Goal: Information Seeking & Learning: Check status

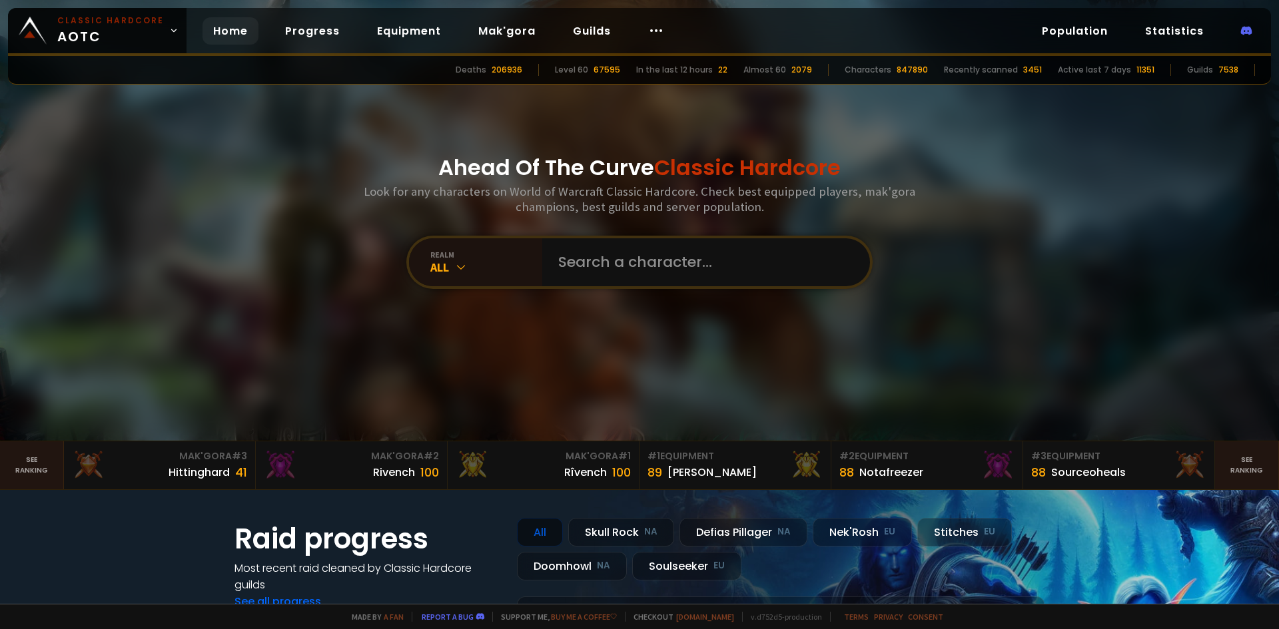
click at [600, 260] on input "text" at bounding box center [702, 262] width 304 height 48
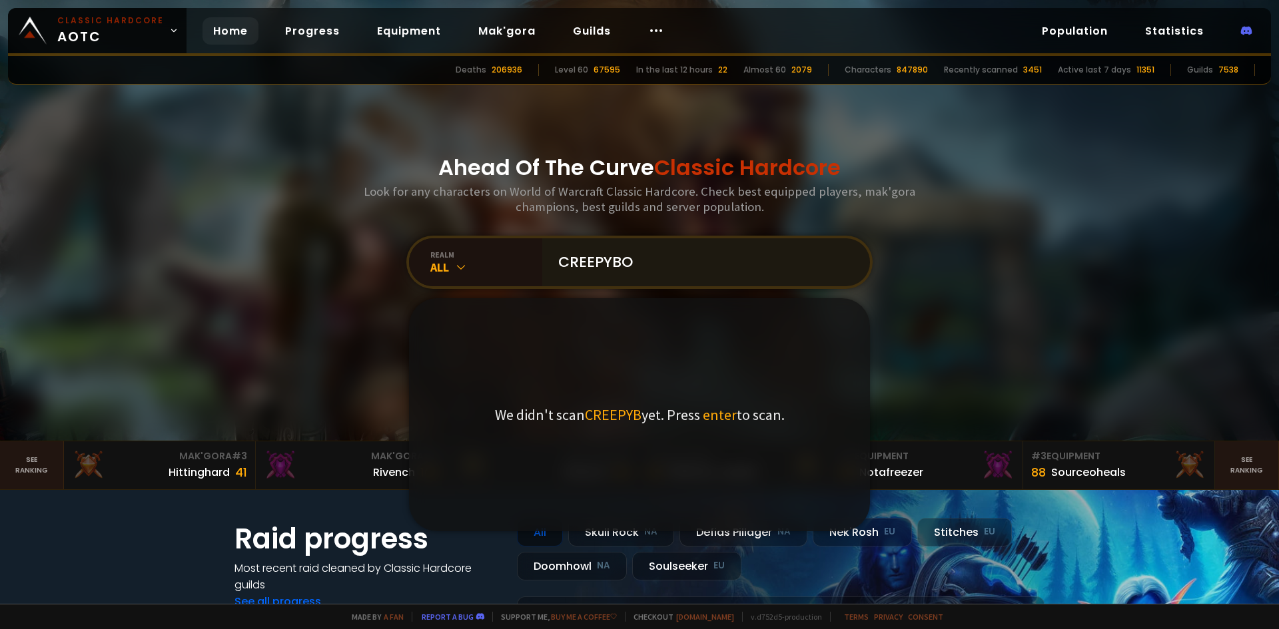
type input "CREEPYBOB"
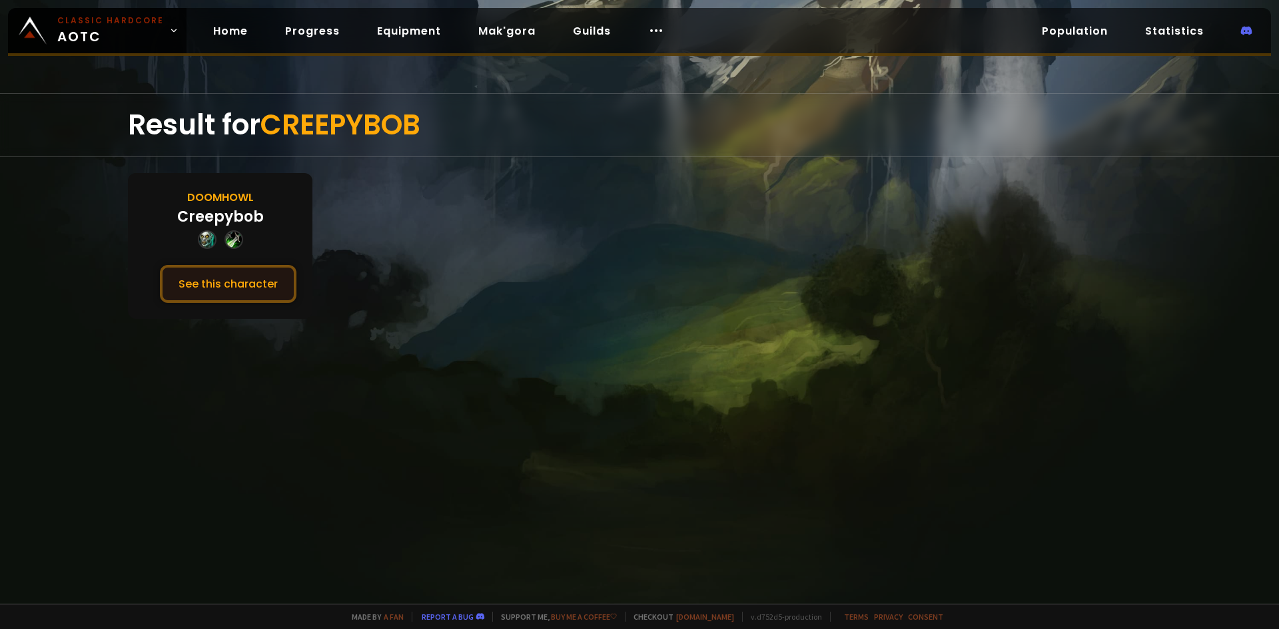
click at [262, 292] on button "See this character" at bounding box center [228, 284] width 137 height 38
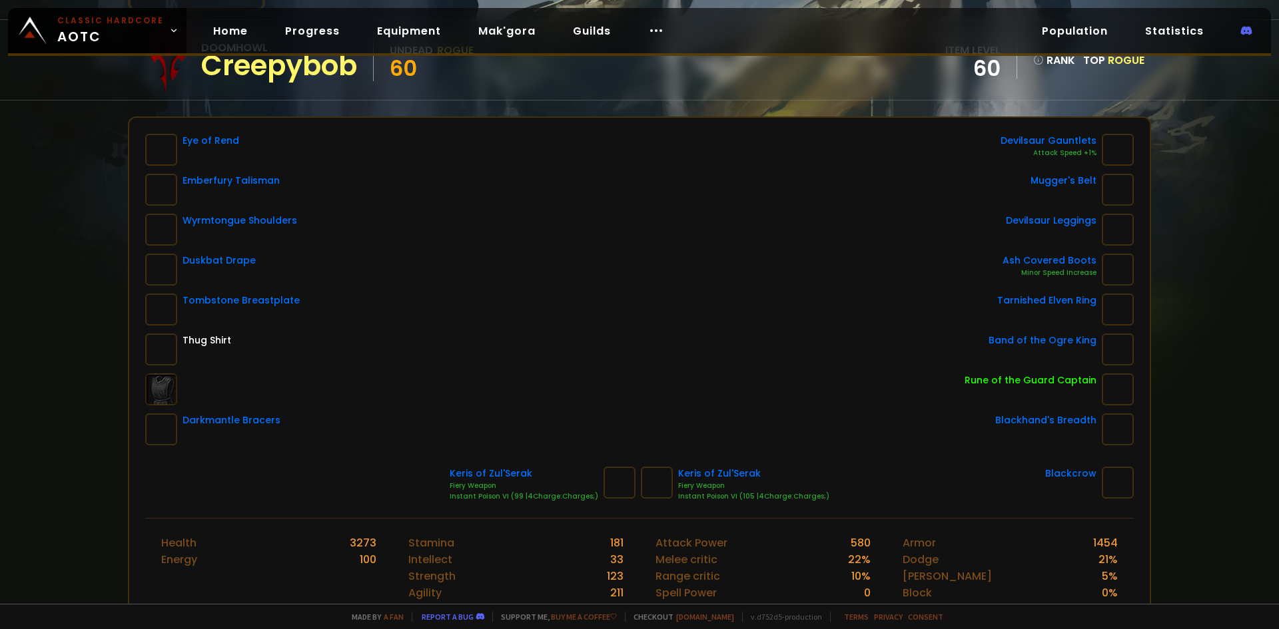
scroll to position [133, 0]
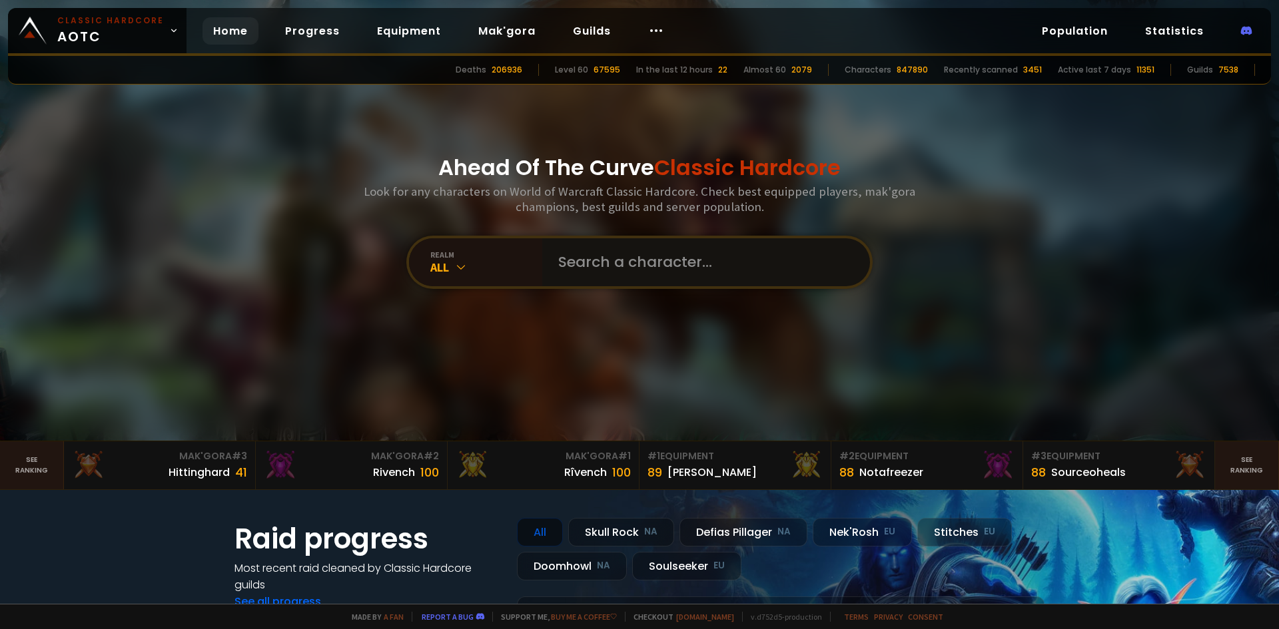
click at [562, 262] on input "text" at bounding box center [702, 262] width 304 height 48
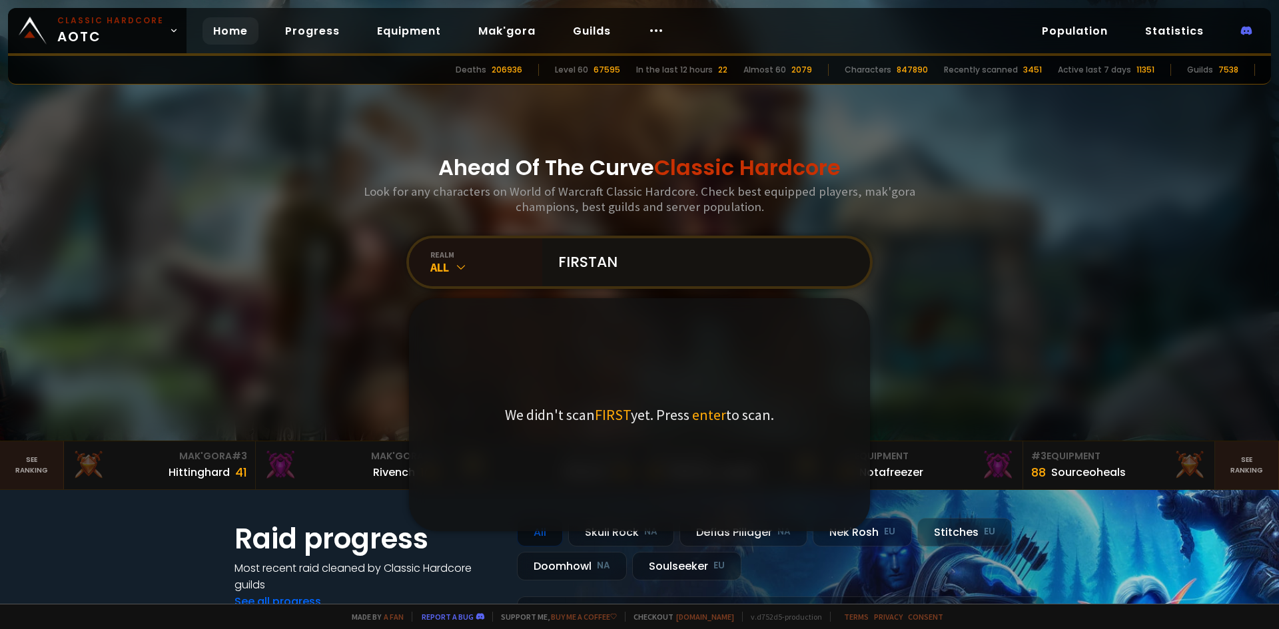
type input "FIRSTANK"
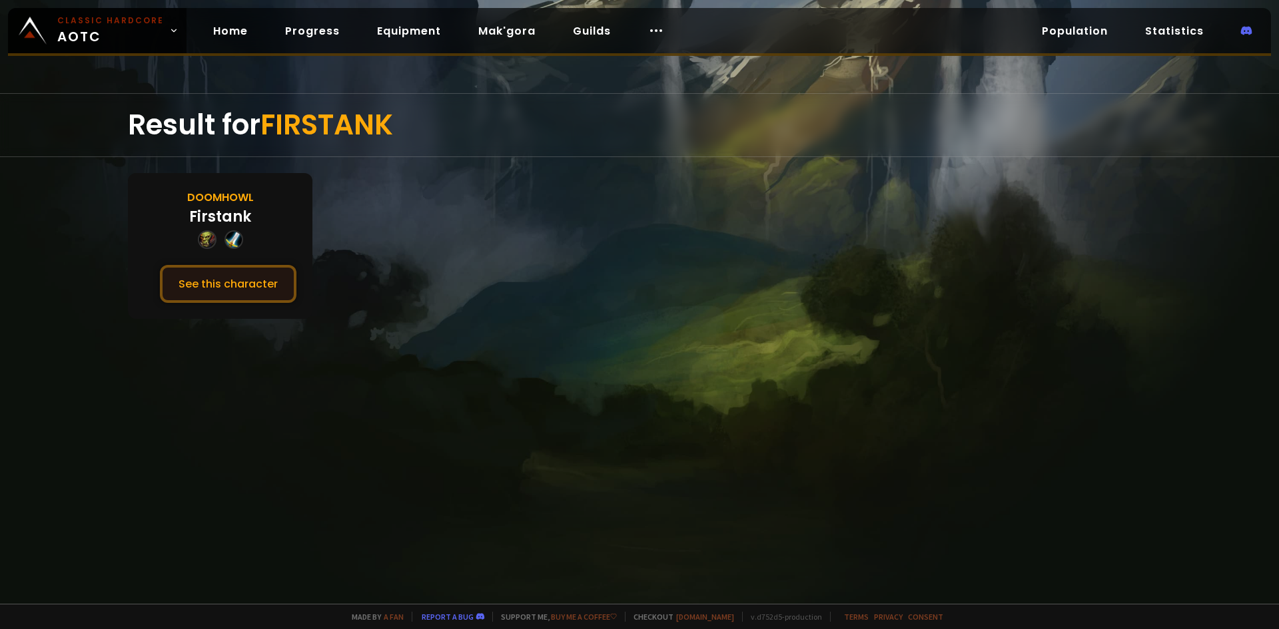
click at [251, 280] on button "See this character" at bounding box center [228, 284] width 137 height 38
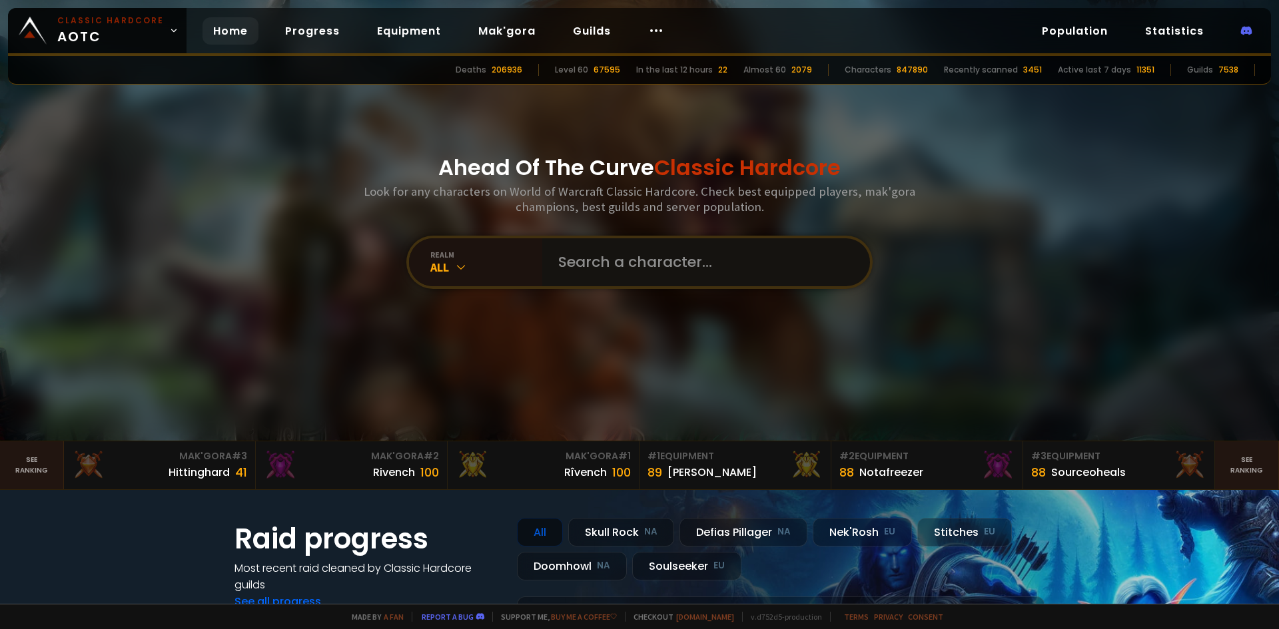
click at [603, 256] on input "text" at bounding box center [702, 262] width 304 height 48
type input "HEACHESCOC"
click at [586, 261] on input "text" at bounding box center [702, 262] width 304 height 48
type input "Hashescoc"
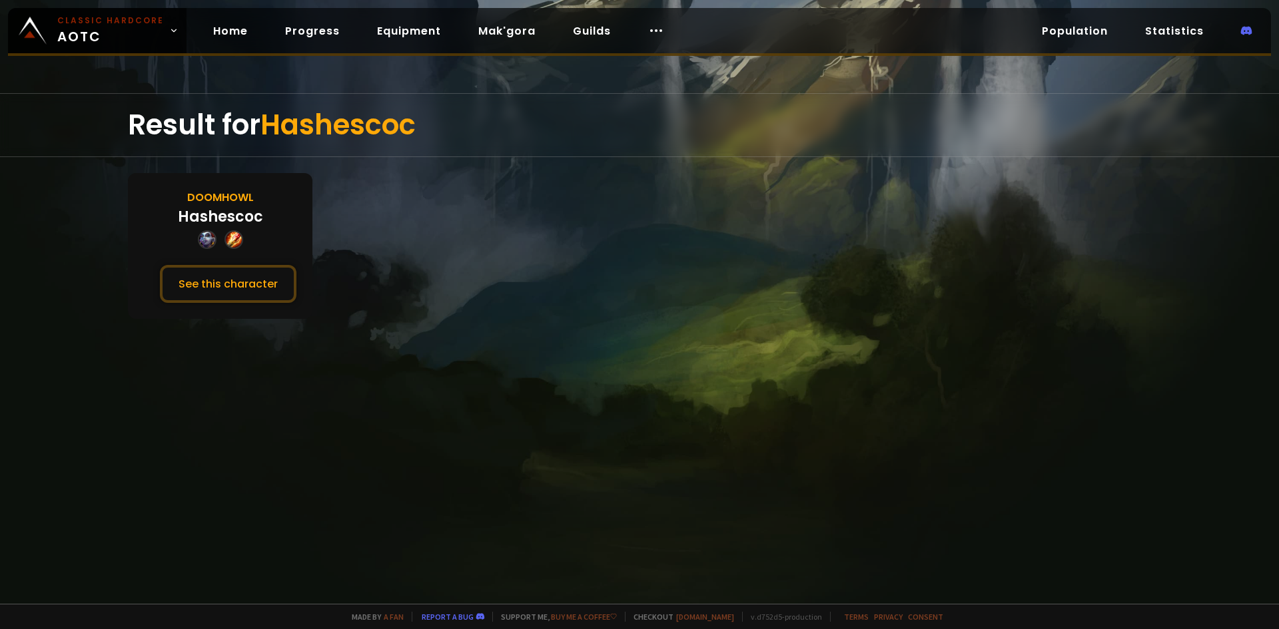
click at [266, 264] on div "Doomhowl Hashescoc See this character" at bounding box center [220, 246] width 185 height 146
click at [278, 287] on button "See this character" at bounding box center [228, 284] width 137 height 38
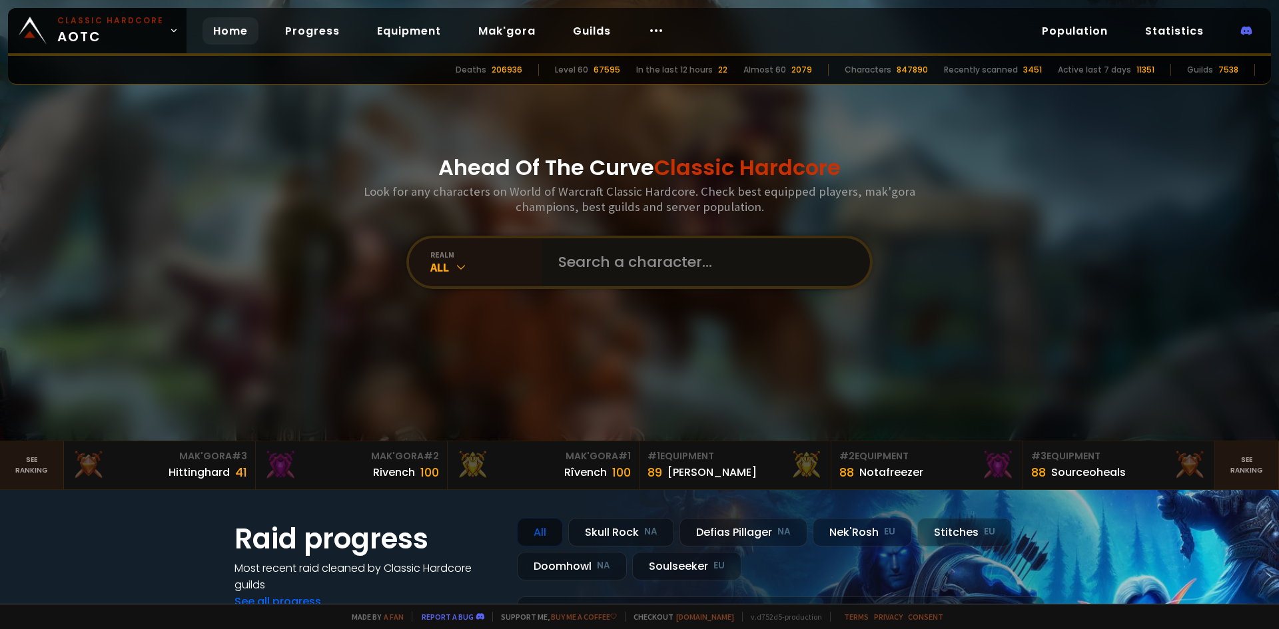
click at [566, 259] on input "text" at bounding box center [702, 262] width 304 height 48
type input "b"
type input "nerga"
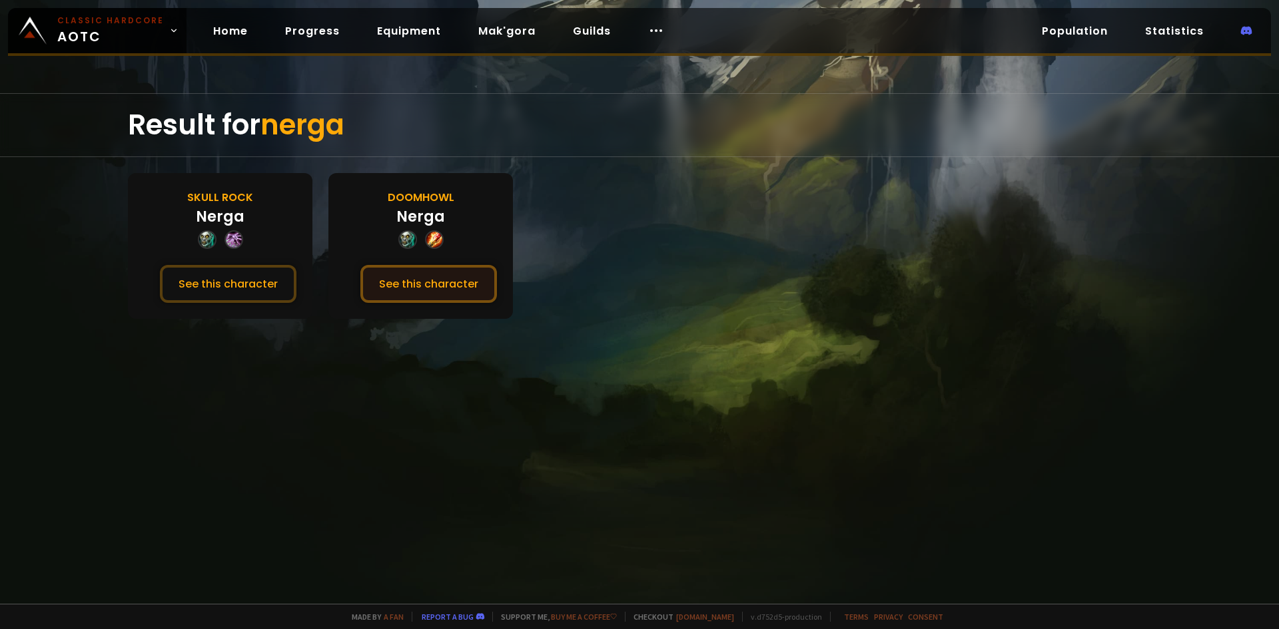
click at [427, 284] on button "See this character" at bounding box center [428, 284] width 137 height 38
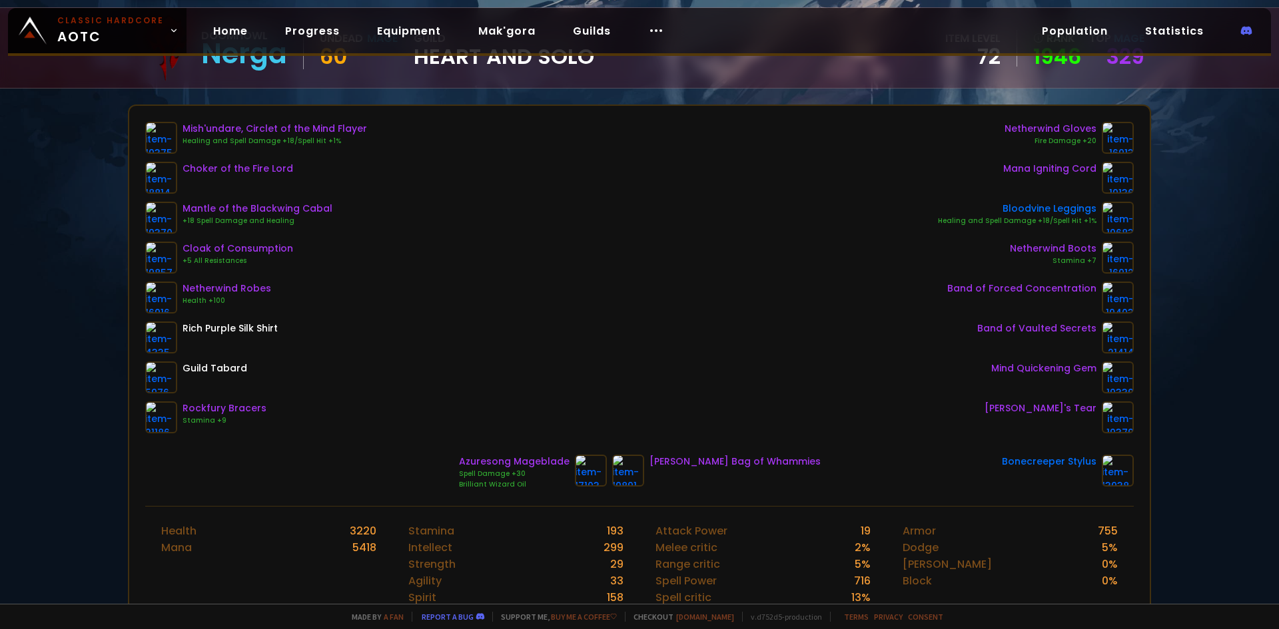
scroll to position [133, 0]
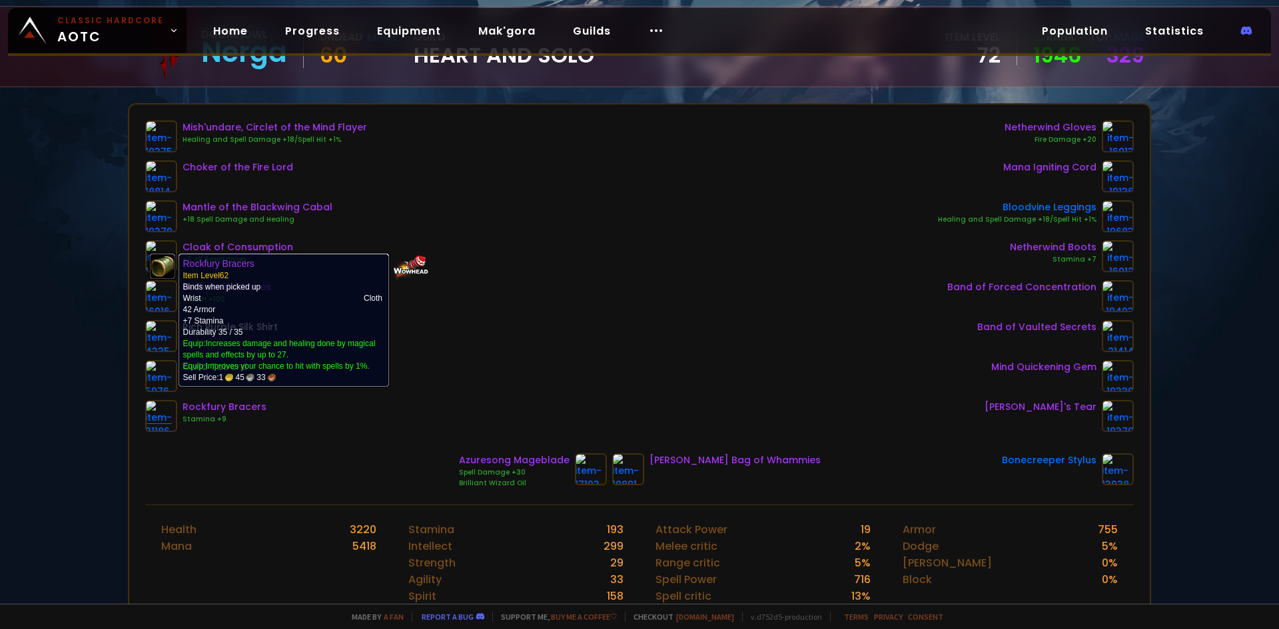
click at [171, 406] on img at bounding box center [161, 416] width 32 height 32
click at [165, 425] on img at bounding box center [161, 416] width 32 height 32
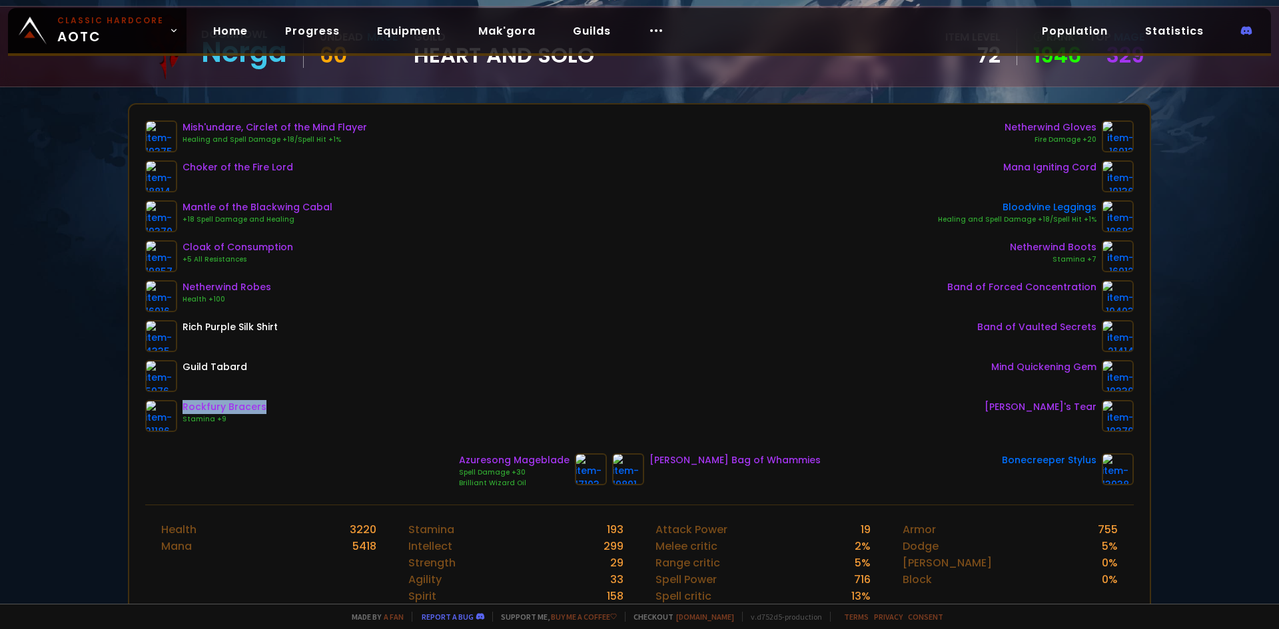
drag, startPoint x: 266, startPoint y: 406, endPoint x: 183, endPoint y: 410, distance: 83.4
click at [183, 410] on div "Rockfury Bracers Stamina +9" at bounding box center [256, 416] width 222 height 32
copy div "Rockfury Bracers"
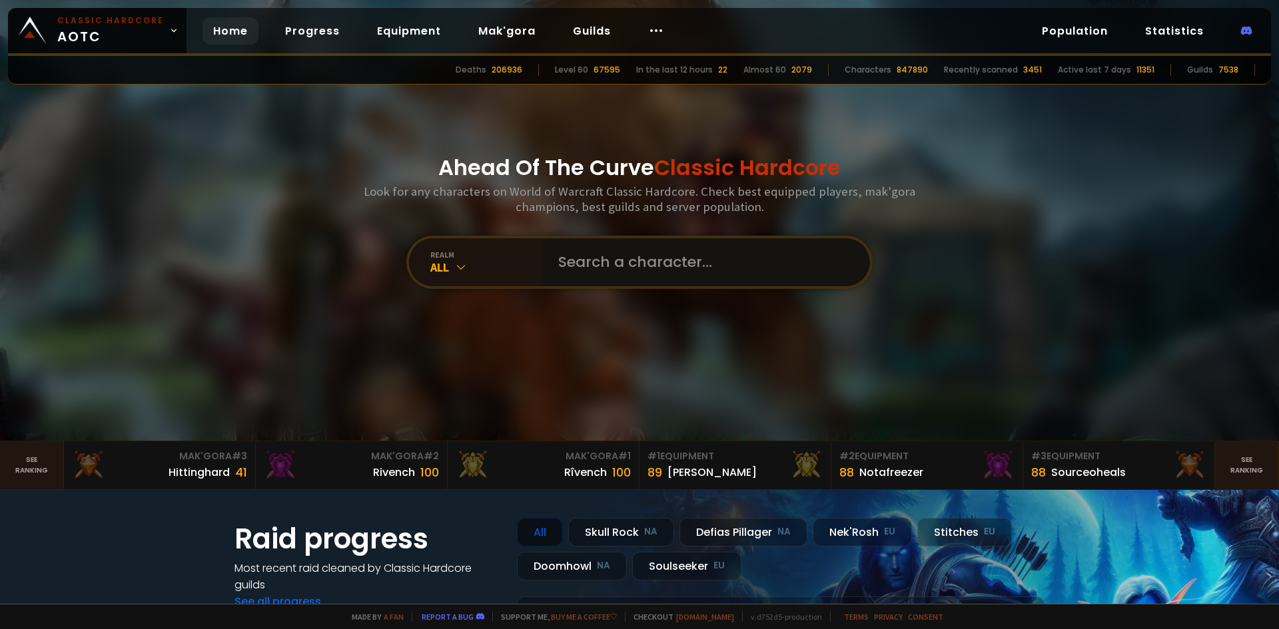
click at [594, 268] on input "text" at bounding box center [702, 262] width 304 height 48
type input "Hashera"
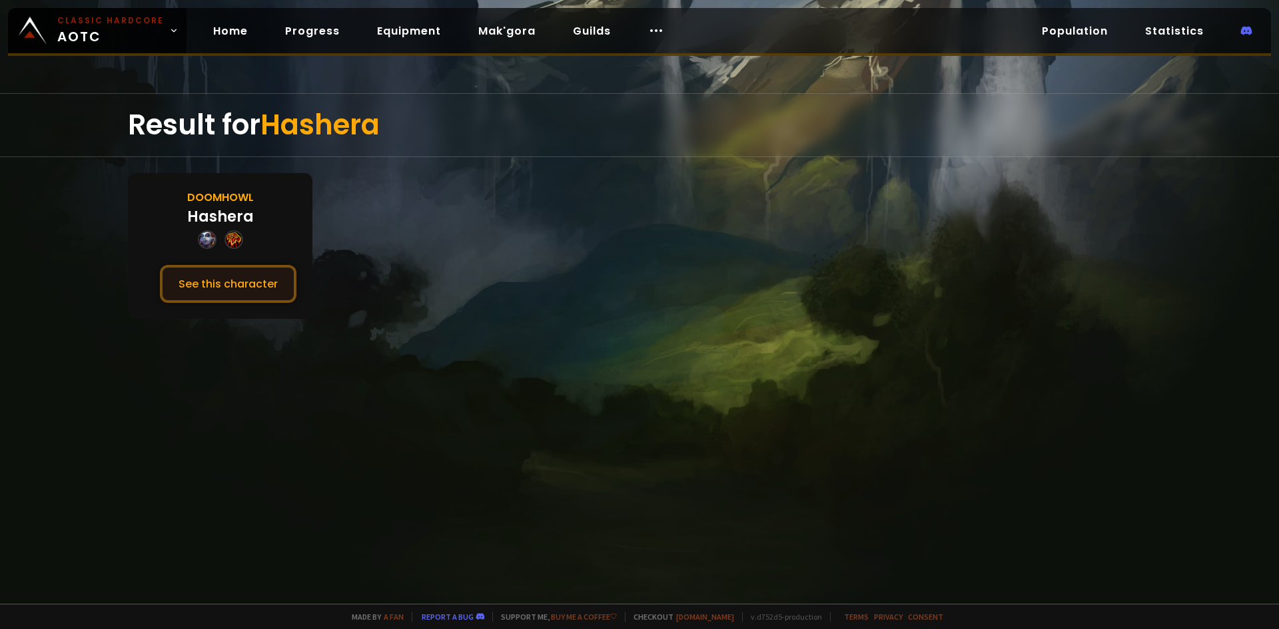
click at [242, 289] on button "See this character" at bounding box center [228, 284] width 137 height 38
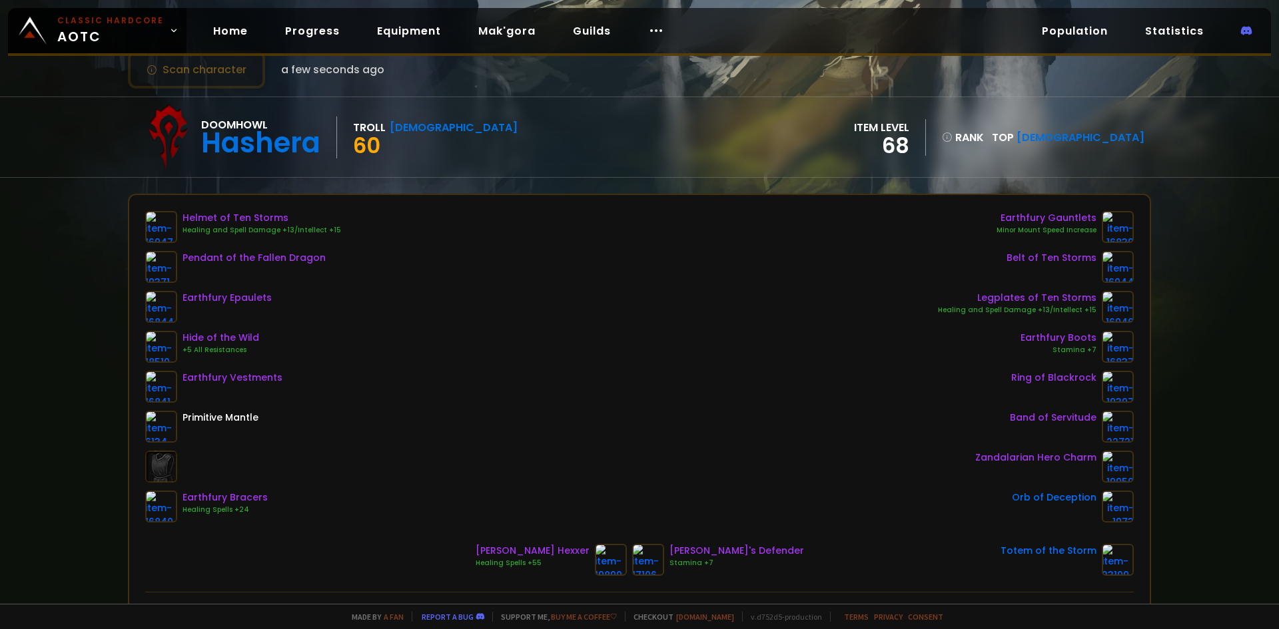
scroll to position [67, 0]
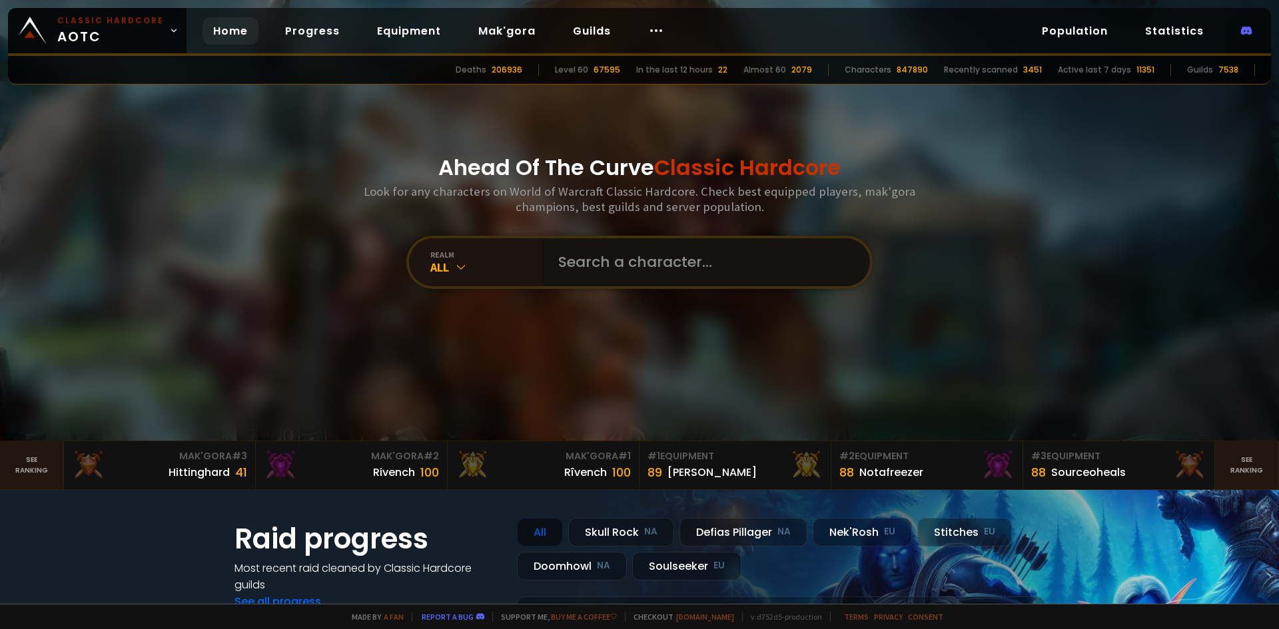
click at [588, 264] on input "text" at bounding box center [702, 262] width 304 height 48
type input "[PERSON_NAME]"
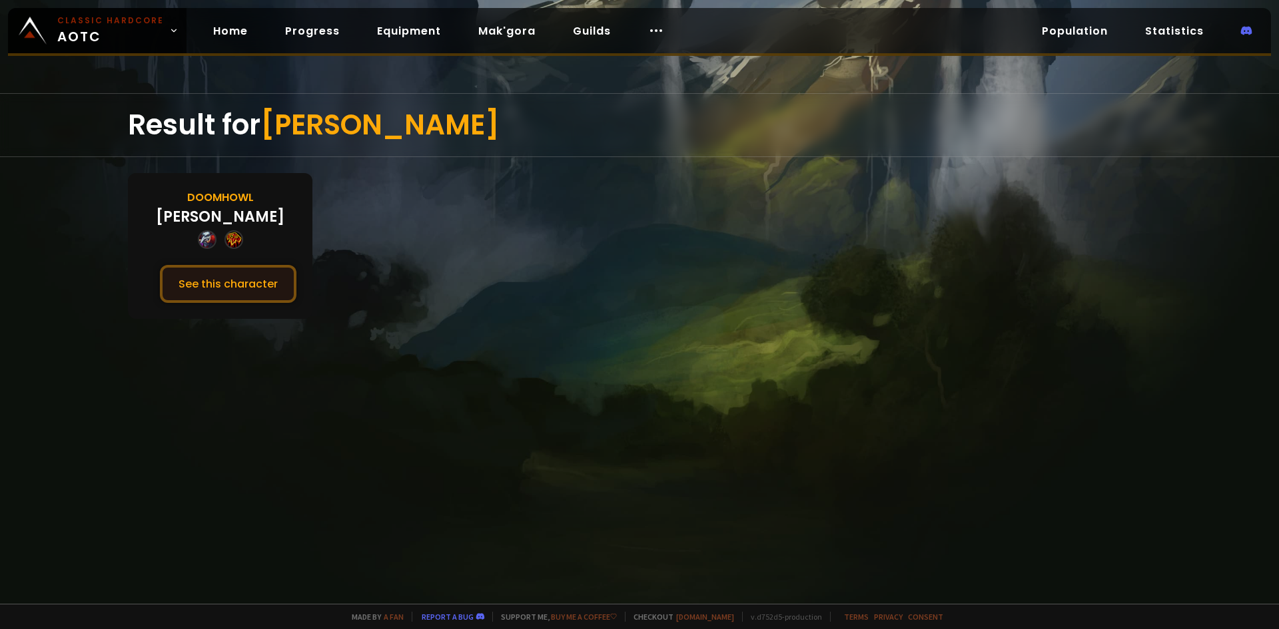
click at [268, 292] on button "See this character" at bounding box center [228, 284] width 137 height 38
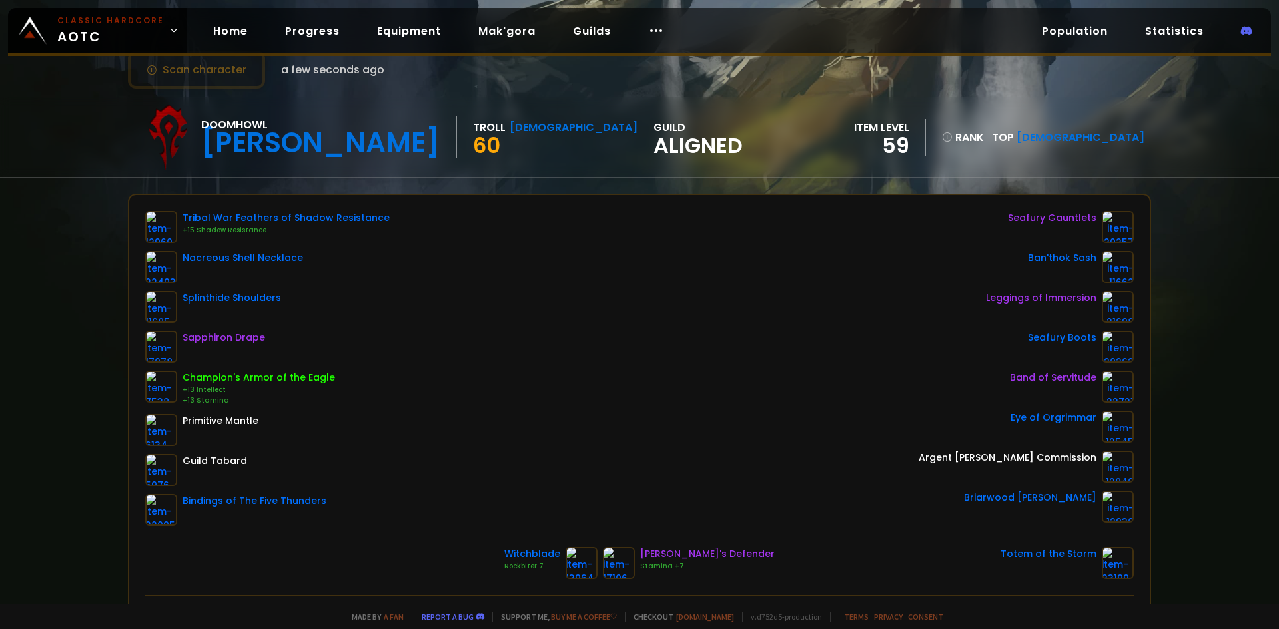
scroll to position [67, 0]
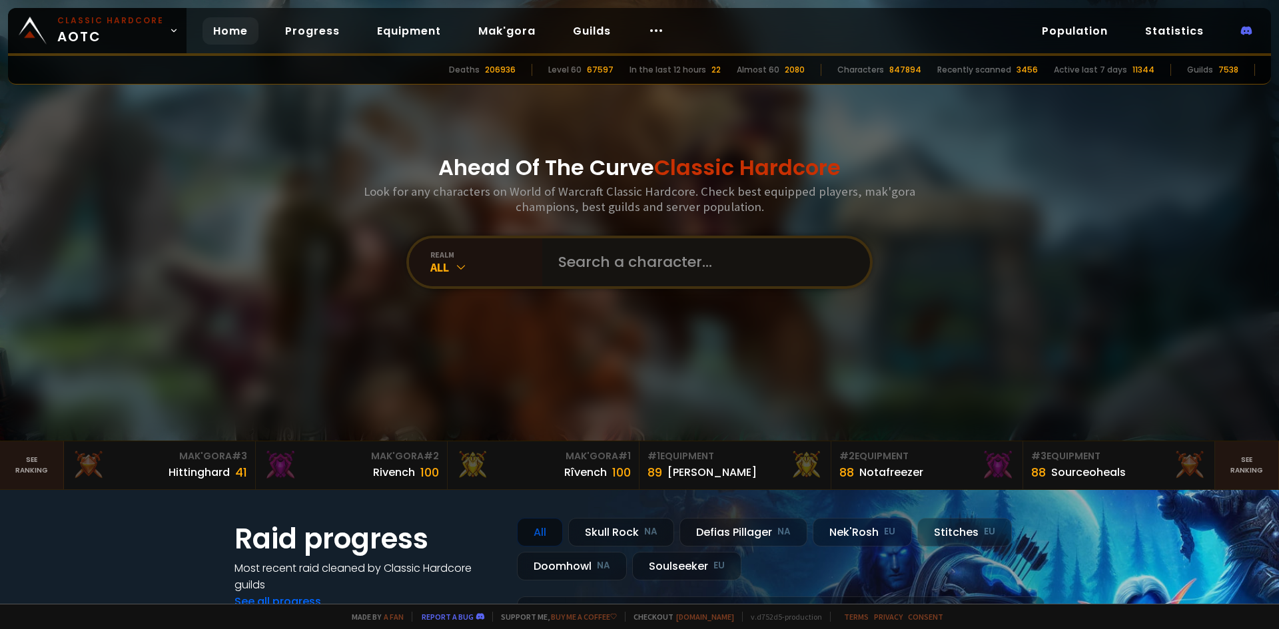
click at [602, 267] on input "text" at bounding box center [702, 262] width 304 height 48
paste input "Shadowtotemz"
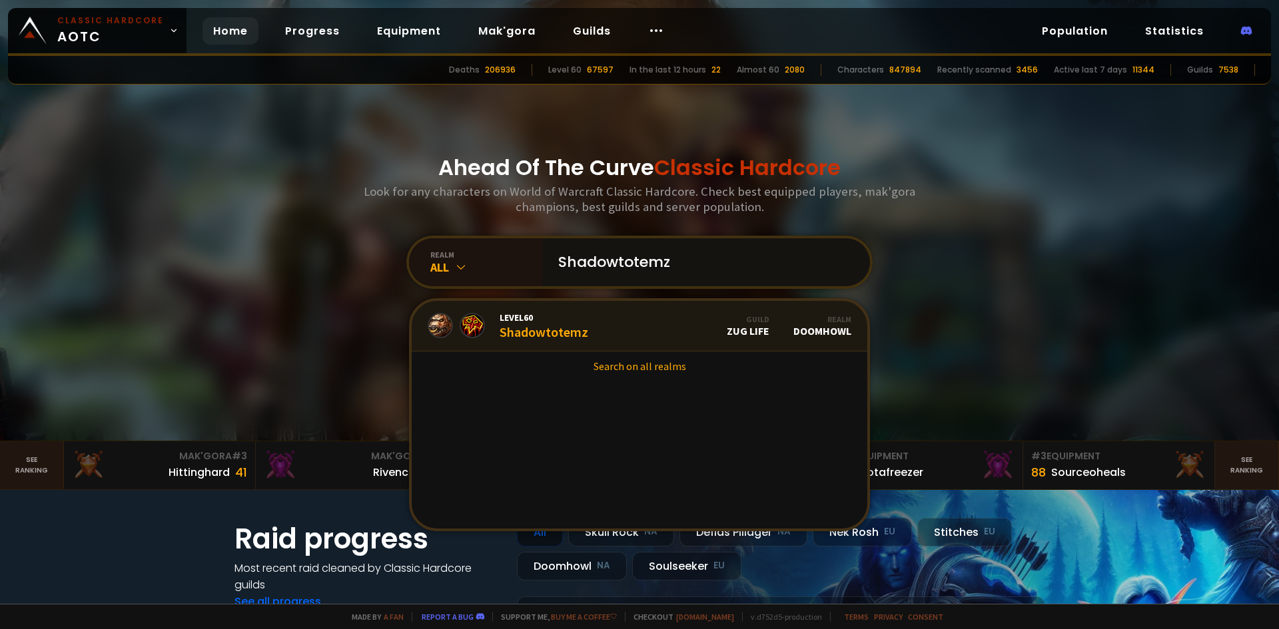
type input "Shadowtotemz"
click at [657, 326] on link "Level 60 Shadowtotemz Guild Zug Life Realm Doomhowl" at bounding box center [640, 326] width 456 height 51
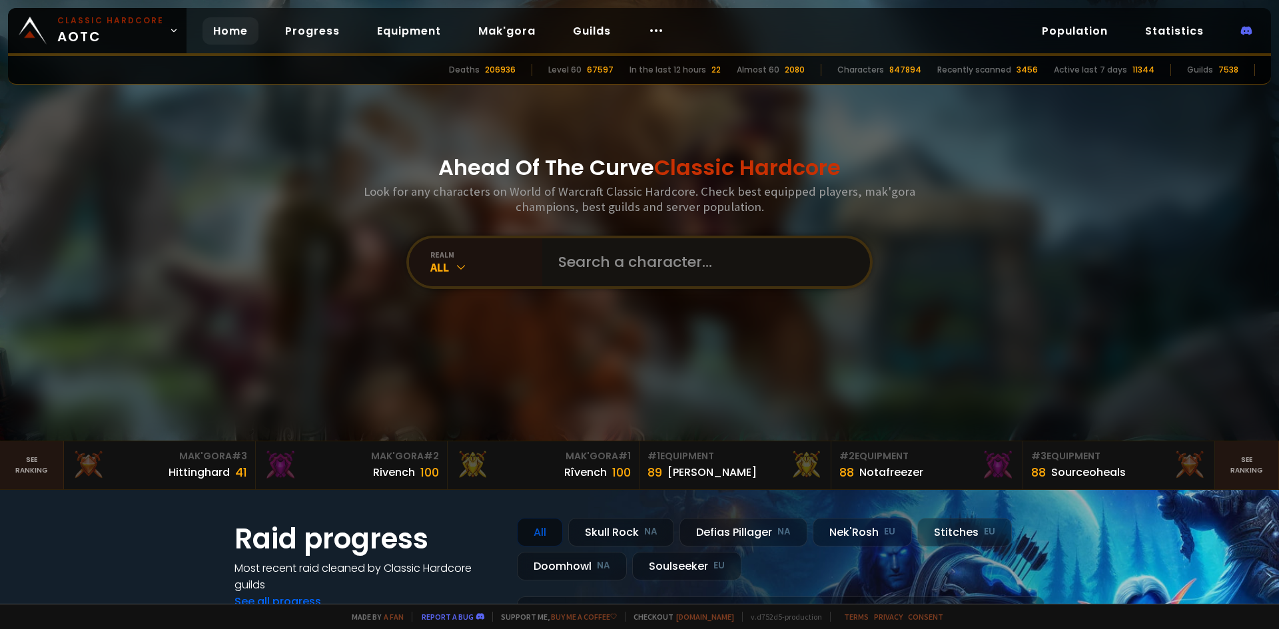
click at [558, 258] on input "text" at bounding box center [702, 262] width 304 height 48
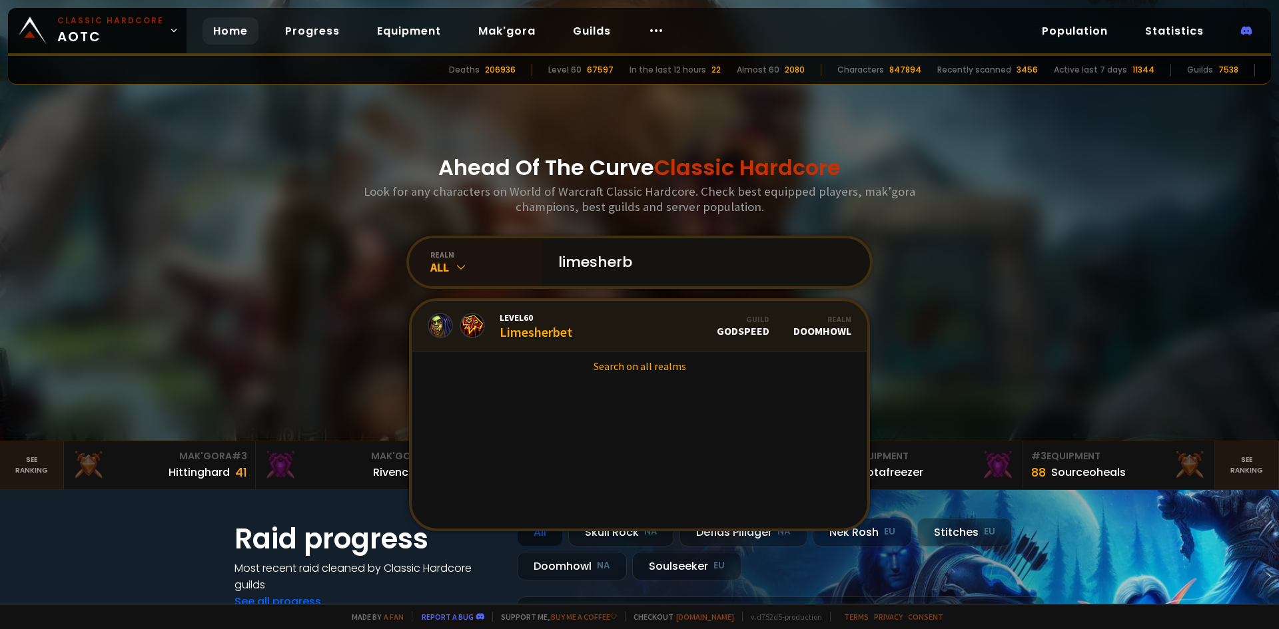
type input "limesherb"
click at [605, 336] on link "Level 60 Limesherbet Guild godspeed Realm Doomhowl" at bounding box center [640, 326] width 456 height 51
